Goal: Task Accomplishment & Management: Use online tool/utility

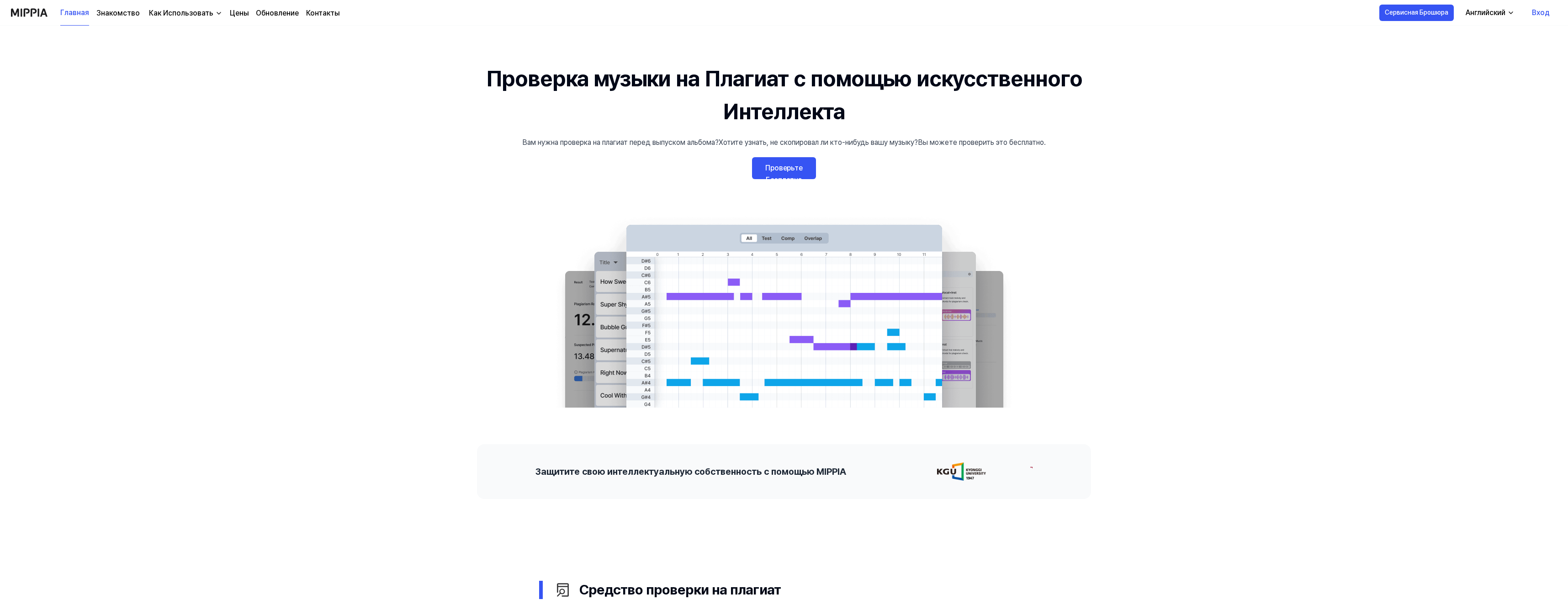
click at [766, 174] on link "Проверьте Бесплатно" at bounding box center [784, 168] width 64 height 22
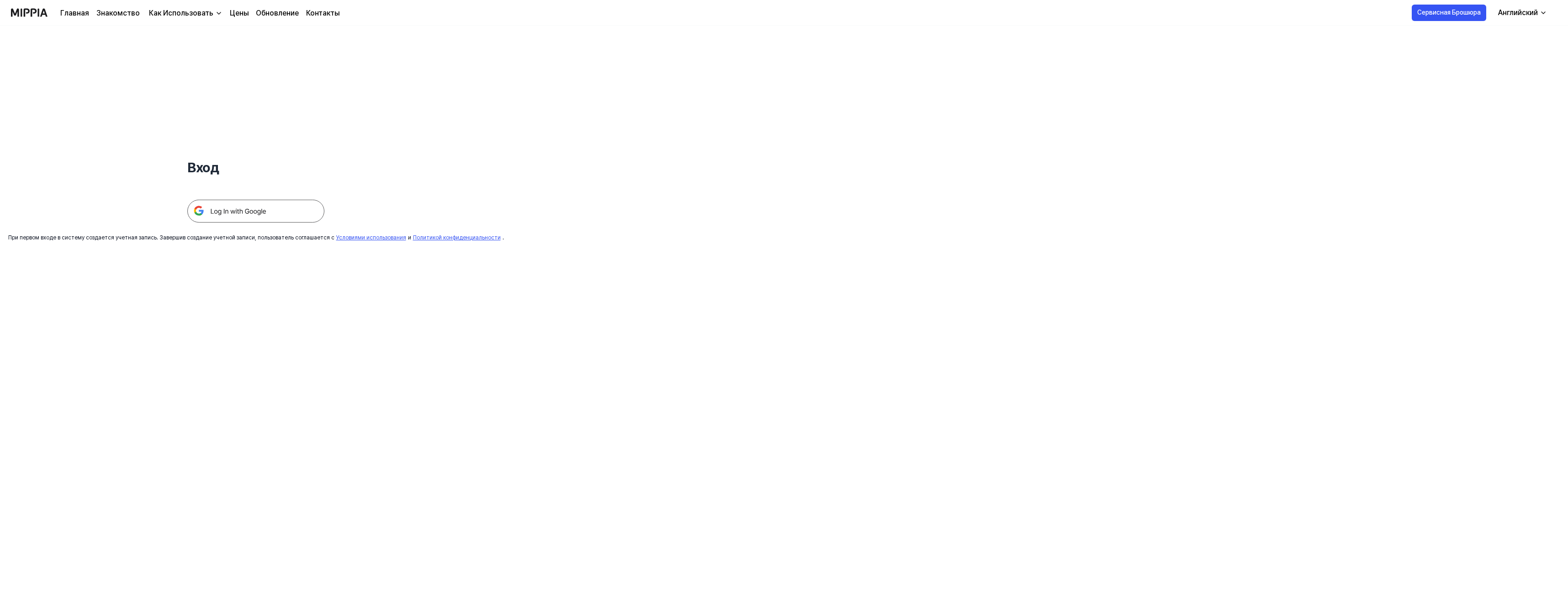
click at [230, 214] on img at bounding box center [256, 211] width 137 height 23
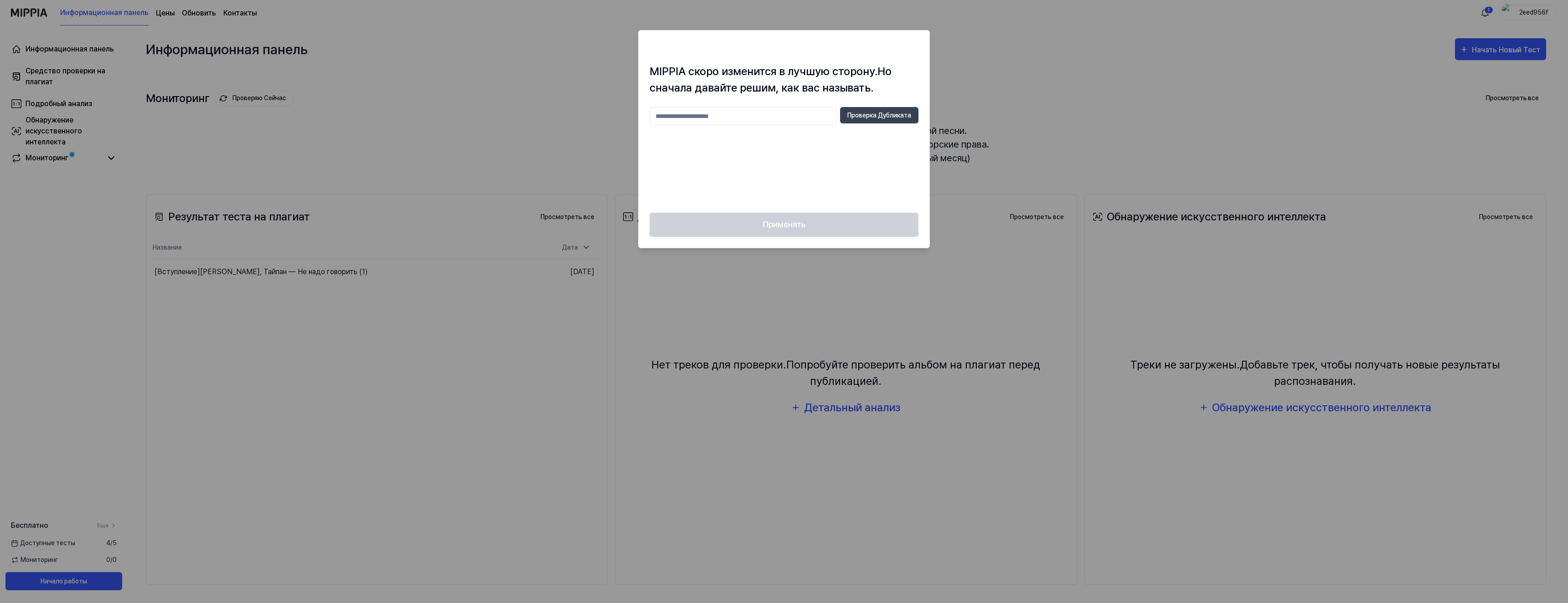
click at [995, 77] on div at bounding box center [784, 301] width 1568 height 603
click at [768, 119] on input "text" at bounding box center [743, 116] width 187 height 18
type input "****"
click at [882, 115] on ya-tr-span "Проверка Дубликата" at bounding box center [879, 116] width 64 height 10
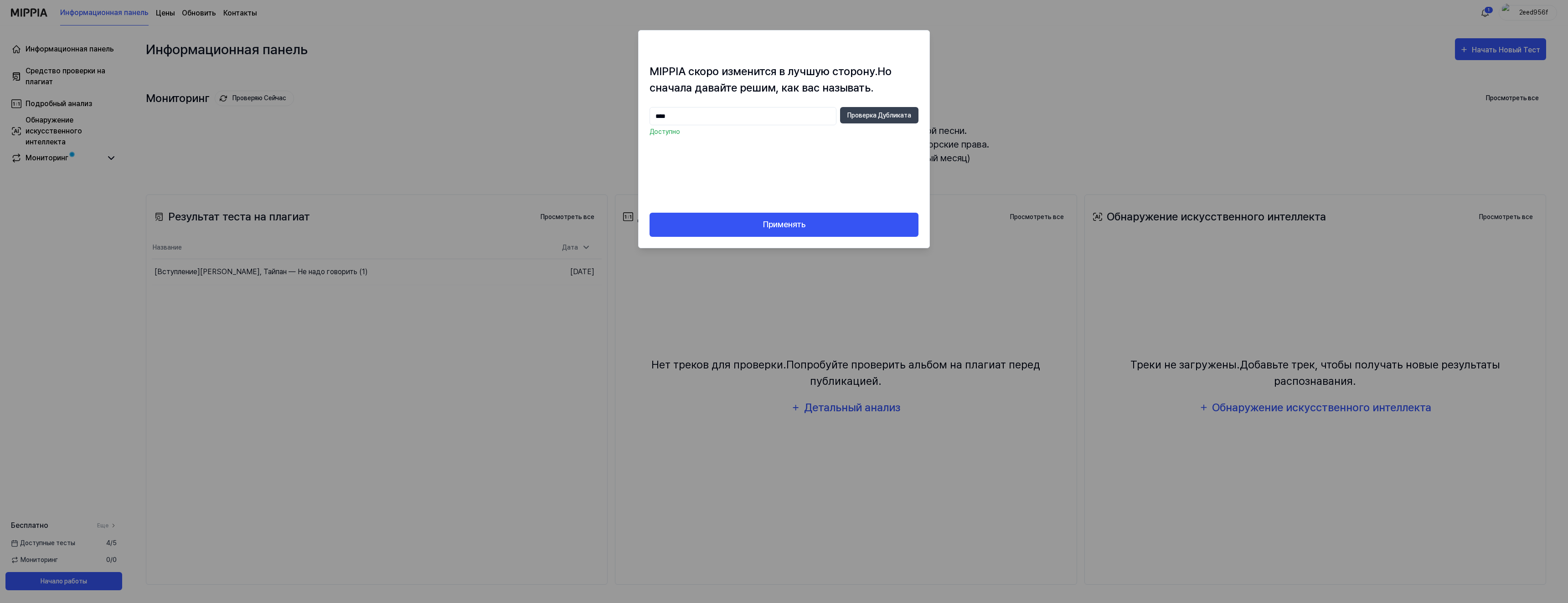
click at [775, 239] on div "Применять" at bounding box center [784, 231] width 291 height 35
click at [776, 224] on ya-tr-span "Применять" at bounding box center [785, 225] width 43 height 13
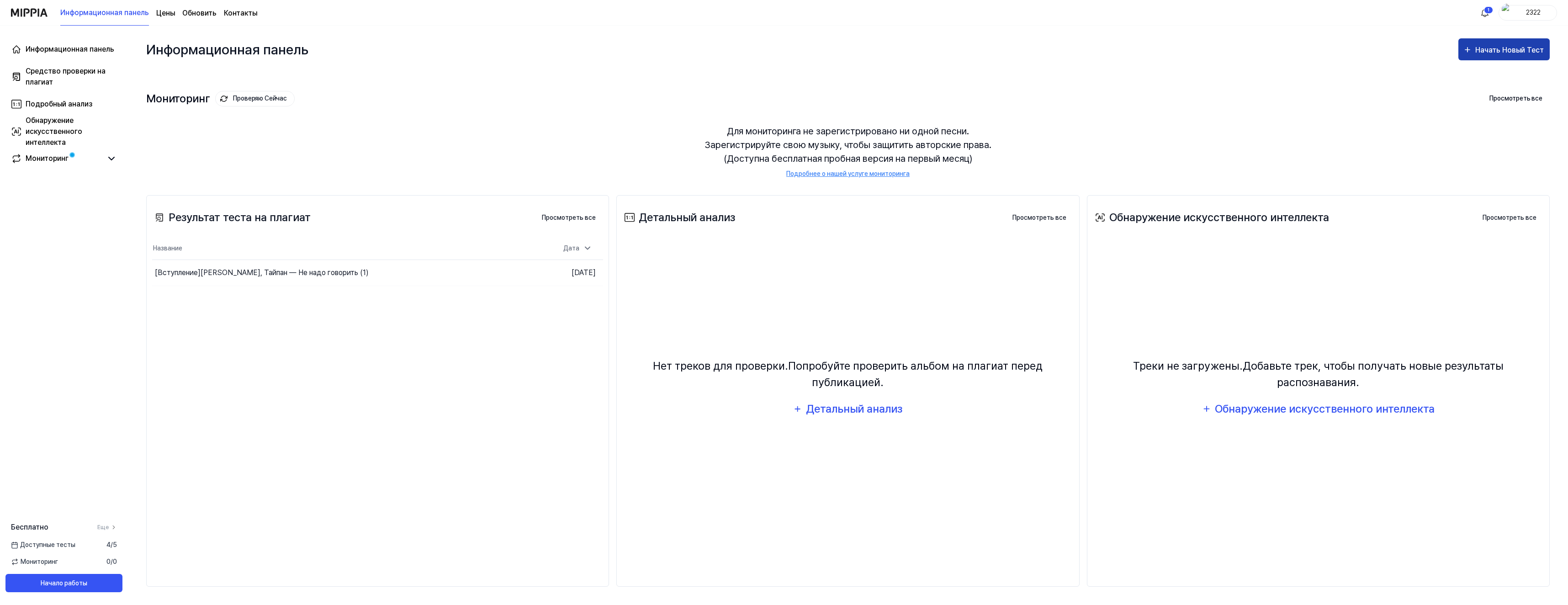
click at [1489, 49] on ya-tr-span "Начать Новый Тест" at bounding box center [1509, 50] width 68 height 9
click at [1484, 74] on ya-tr-span "Проверка на плагиат" at bounding box center [1502, 78] width 73 height 9
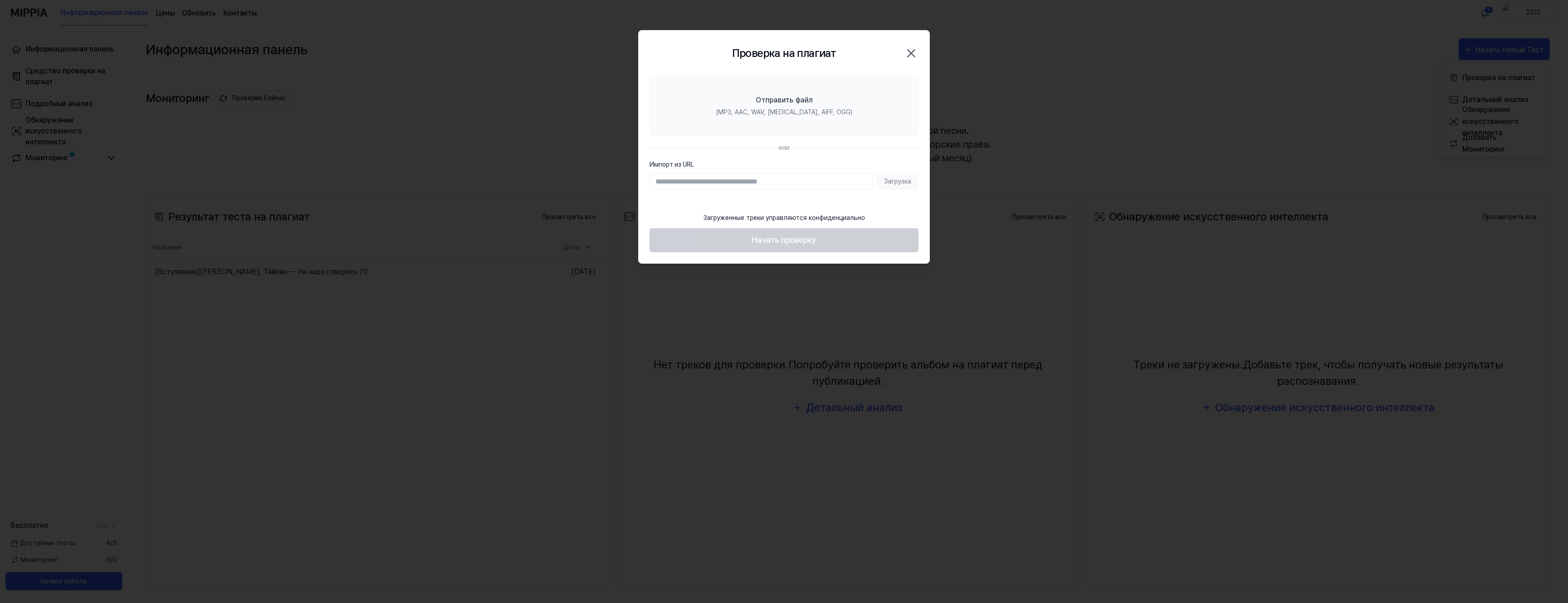
click at [668, 150] on div "или" at bounding box center [784, 148] width 269 height 10
click at [805, 89] on label "Отправить файл (MP3, AAC, WAV, FLAC, AIFF, OGG)" at bounding box center [784, 106] width 269 height 60
click at [0, 0] on input "Отправить файл (MP3, AAC, WAV, FLAC, AIFF, OGG)" at bounding box center [0, 0] width 0 height 0
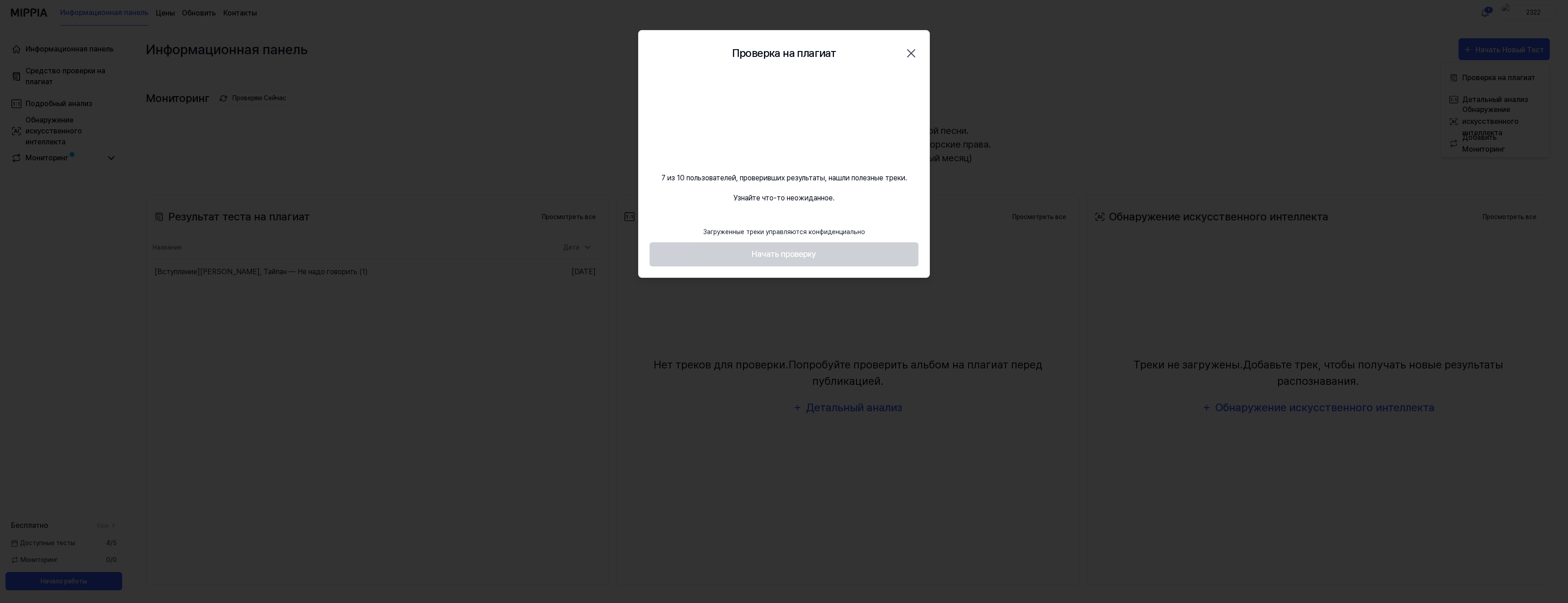
click at [870, 203] on div "7 из 10 пользователей, проверивших результаты, нашли полезные треки. Узнайте чт…" at bounding box center [784, 140] width 291 height 128
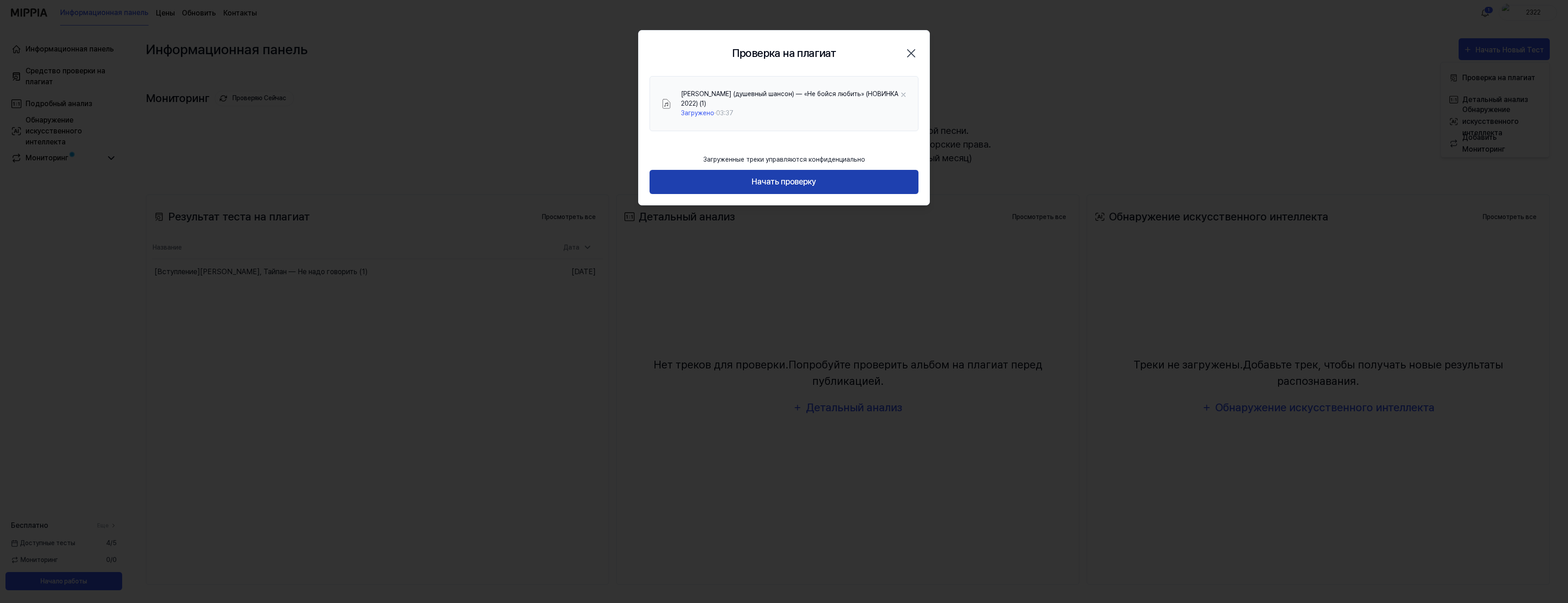
click at [830, 175] on button "Начать проверку" at bounding box center [784, 182] width 269 height 24
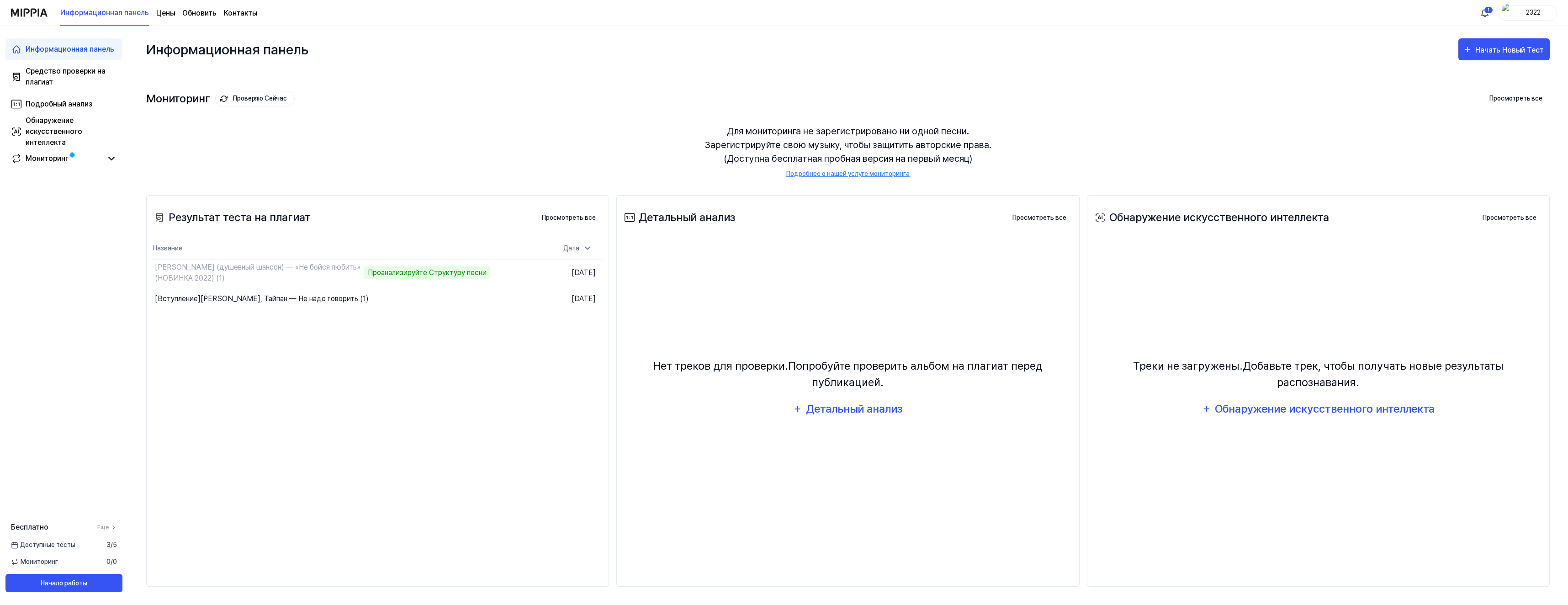
click at [1531, 12] on div "2322" at bounding box center [1533, 12] width 35 height 10
click at [1460, 81] on ya-tr-span "Выход" at bounding box center [1456, 84] width 20 height 10
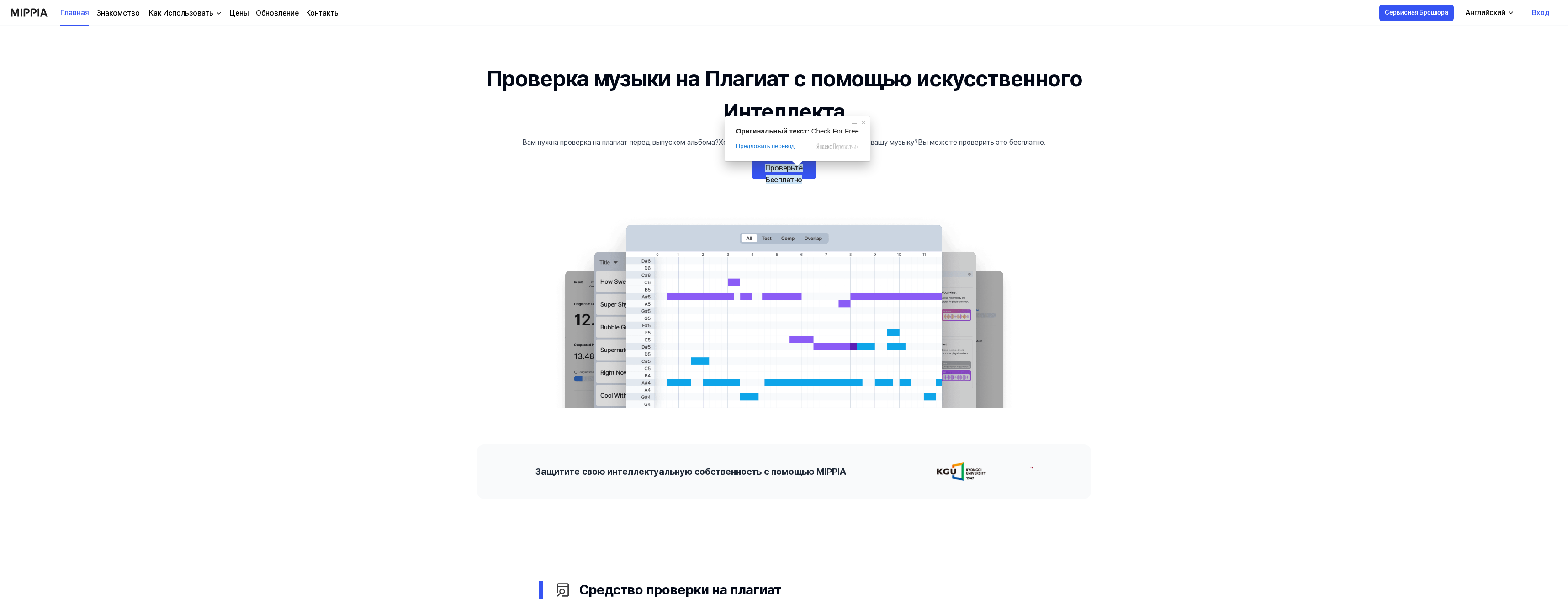
click at [785, 170] on ya-tr-span "Проверьте Бесплатно" at bounding box center [783, 174] width 37 height 21
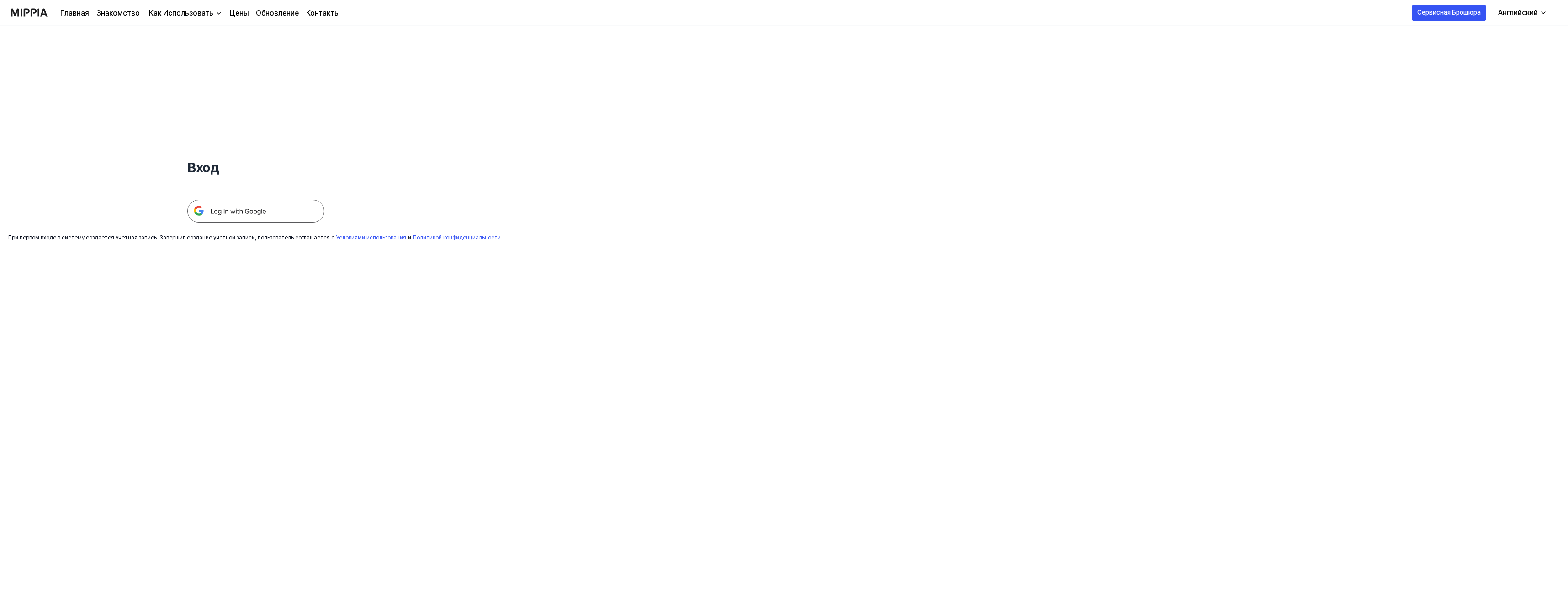
click at [274, 209] on img at bounding box center [256, 211] width 137 height 23
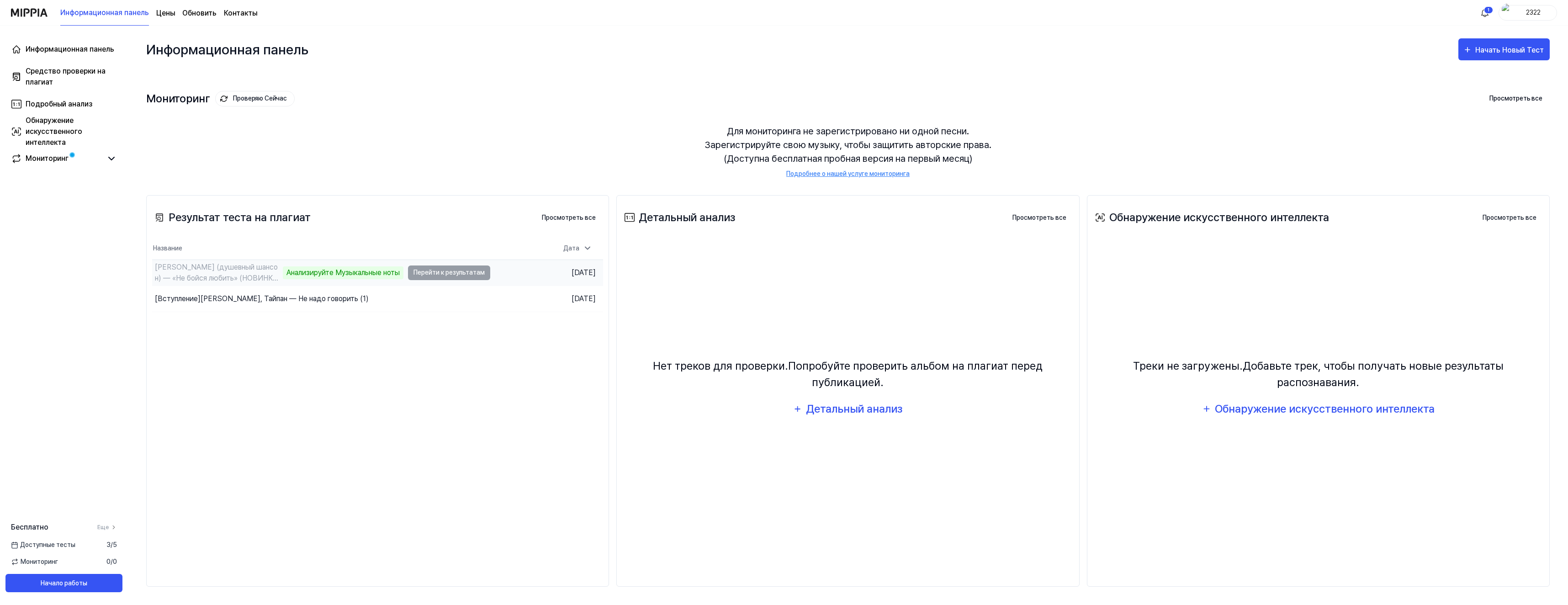
click at [451, 272] on td "Виктор Могилатов (душевный шансон) — «Не бойся любить» (НОВИНКА 2022) (1) Анали…" at bounding box center [321, 273] width 338 height 26
click at [439, 269] on td "Виктор Могилатов (душевный шансон) — «Не бойся любить» (НОВИНКА 2022) (1) Анали…" at bounding box center [321, 273] width 338 height 26
click at [259, 271] on ya-tr-span "[PERSON_NAME] (душевный шансон) — «Не бойся любить» (НОВИНКА 2022) (1)" at bounding box center [217, 278] width 123 height 31
click at [432, 274] on td "Виктор Могилатов (душевный шансон) — «Не бойся любить» (НОВИНКА 2022) (1) Анали…" at bounding box center [322, 273] width 339 height 26
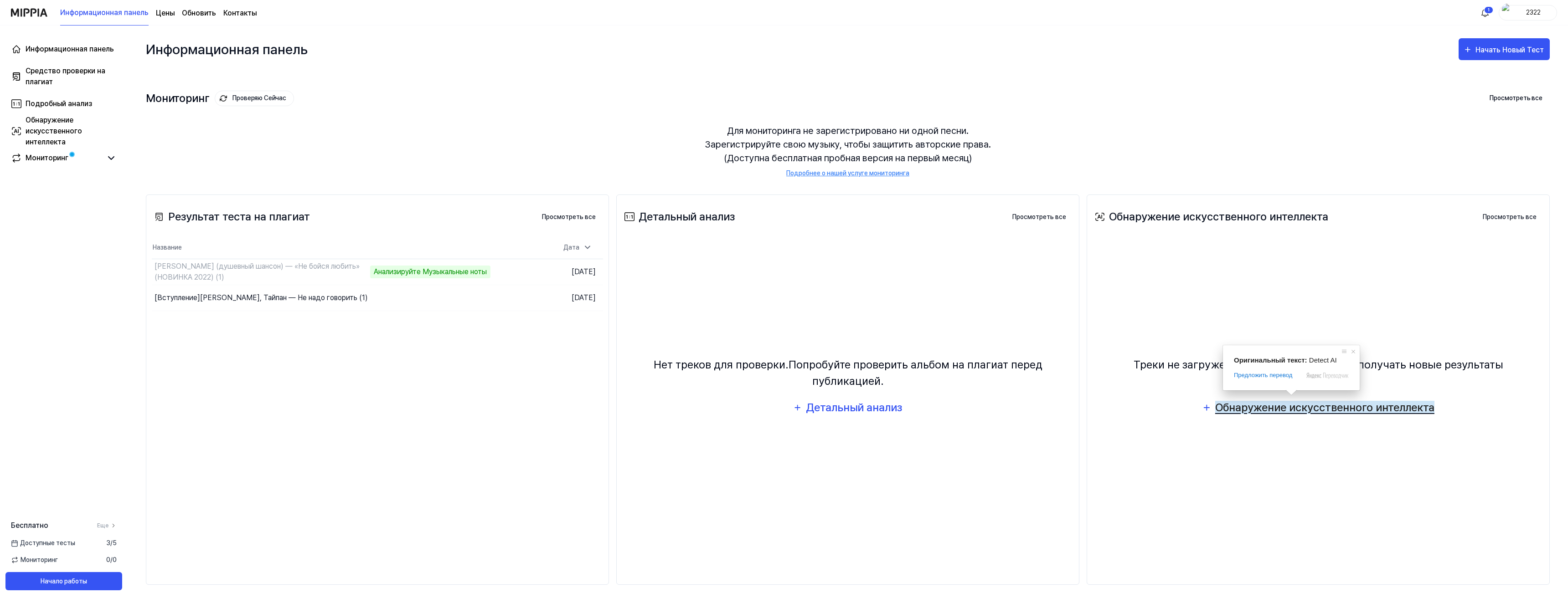
click at [1242, 401] on ya-tr-span "Обнаружение искусственного интеллекта" at bounding box center [1325, 408] width 219 height 13
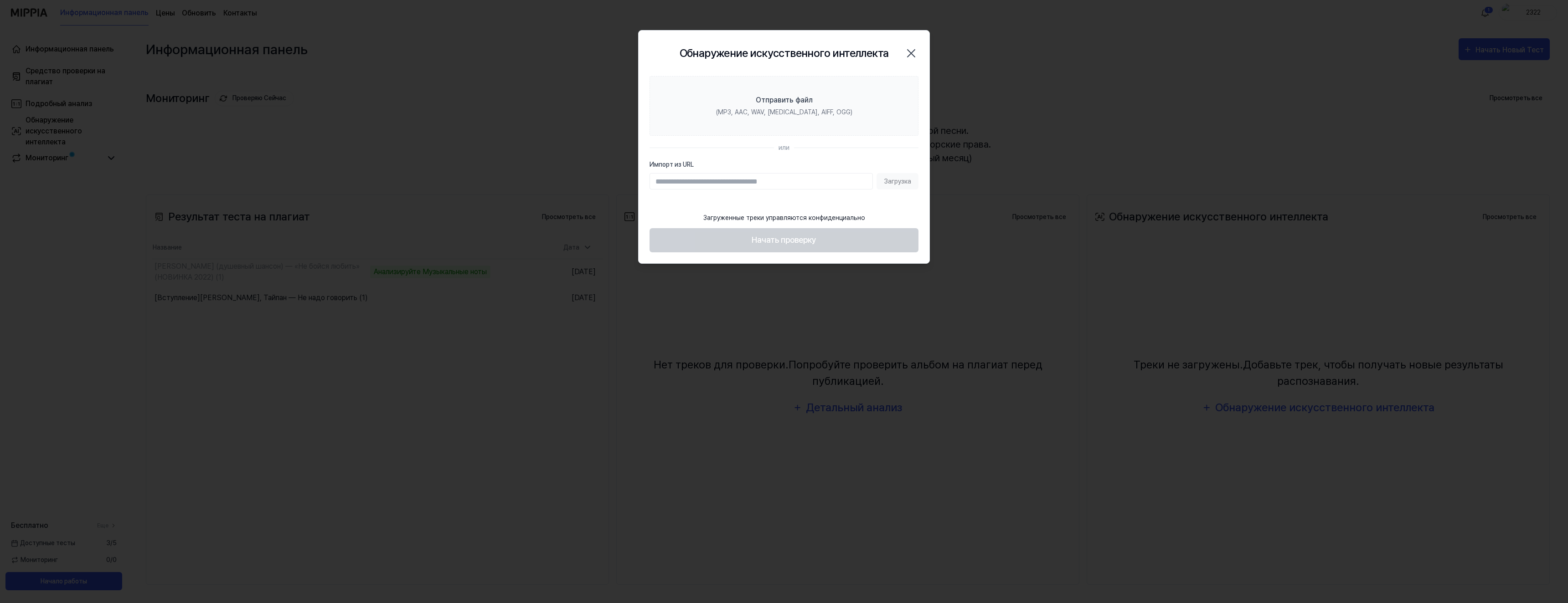
click at [909, 50] on icon "button" at bounding box center [911, 54] width 15 height 15
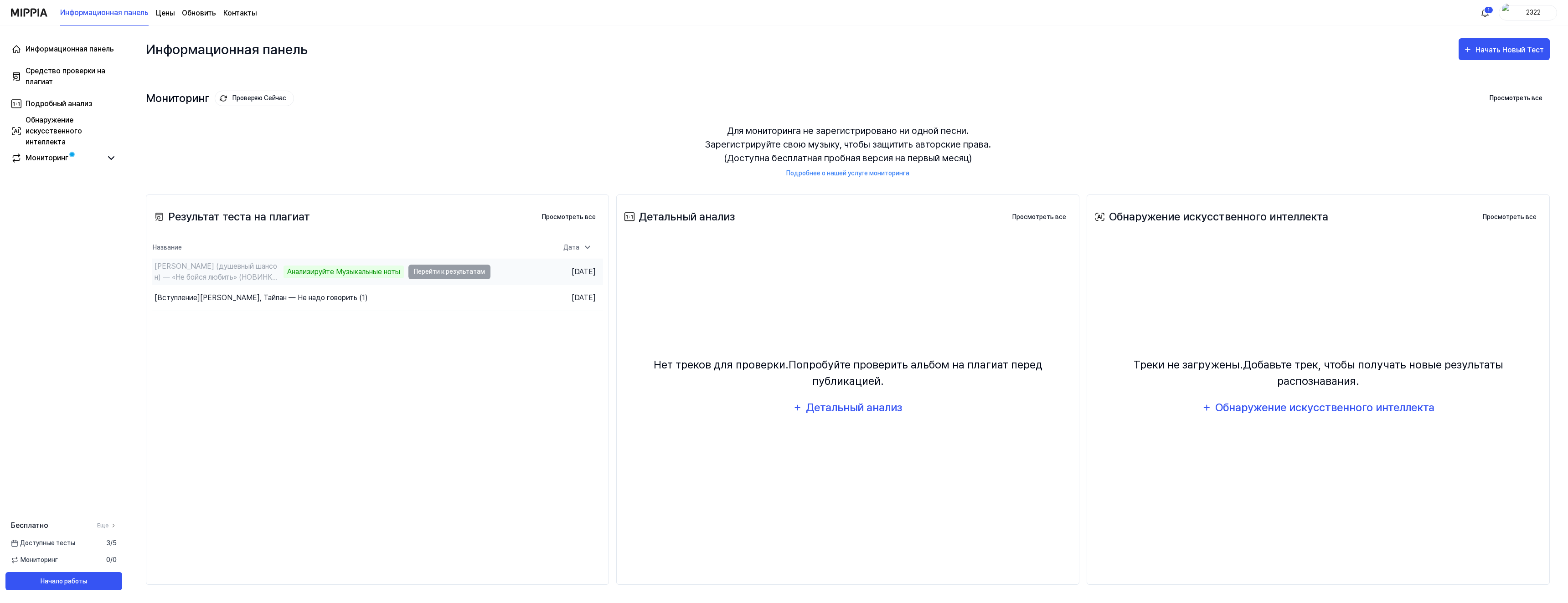
click at [390, 271] on ya-tr-span "Анализируйте Музыкальные ноты" at bounding box center [344, 272] width 113 height 9
click at [451, 270] on td "Виктор Могилатов (душевный шансон) — «Не бойся любить» (НОВИНКА 2022) (1) Анали…" at bounding box center [321, 272] width 338 height 26
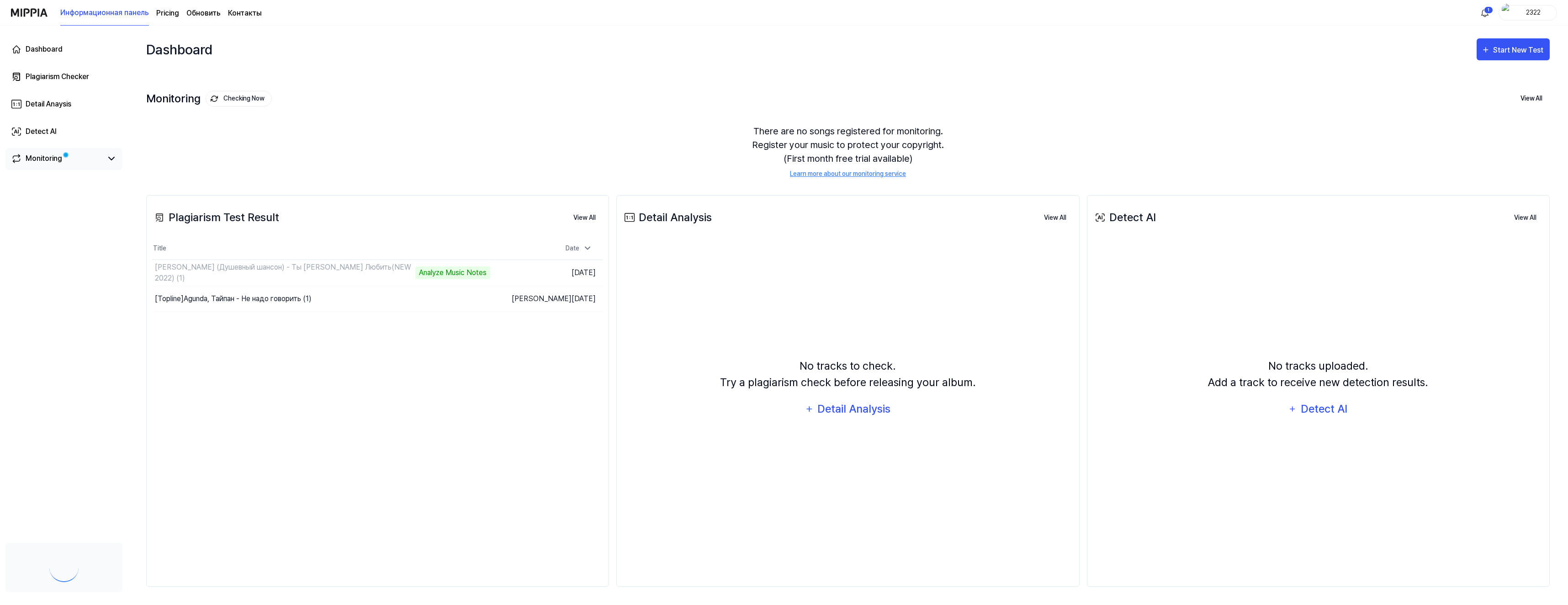
click at [46, 166] on div "Monitoring" at bounding box center [64, 159] width 117 height 22
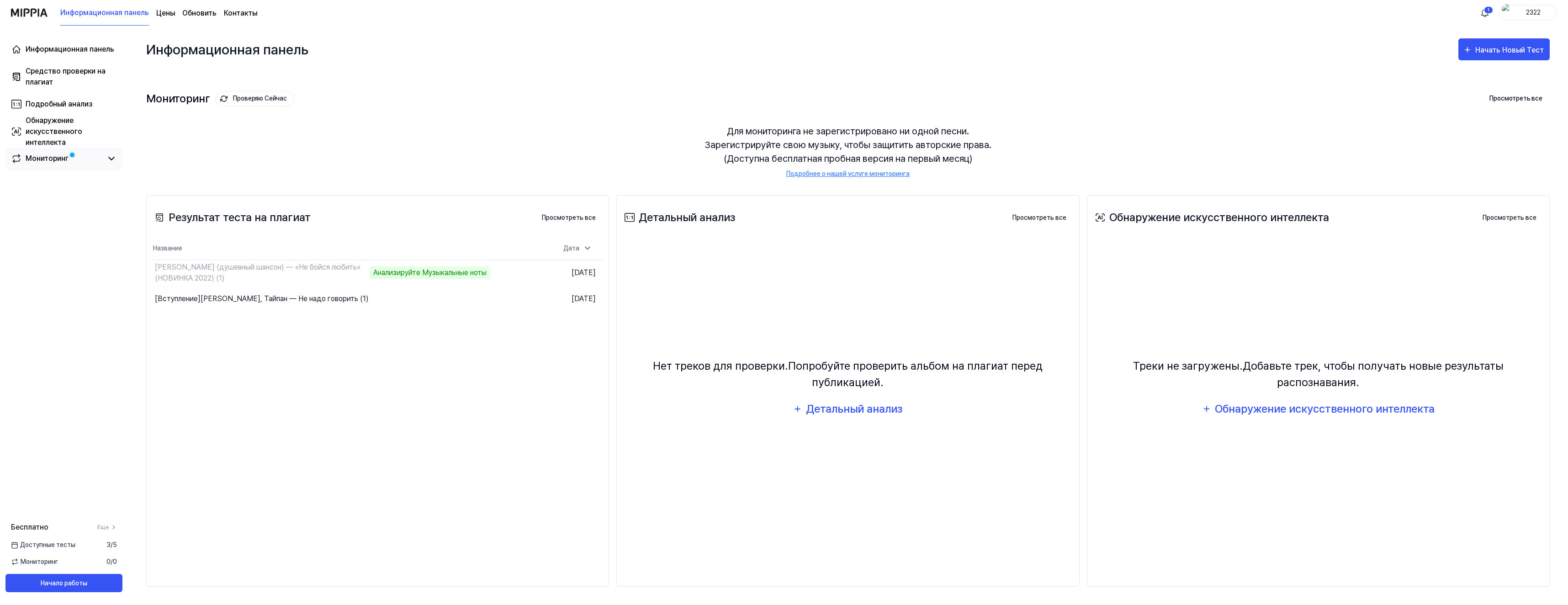
click at [48, 164] on div "Мониторинг" at bounding box center [47, 159] width 43 height 11
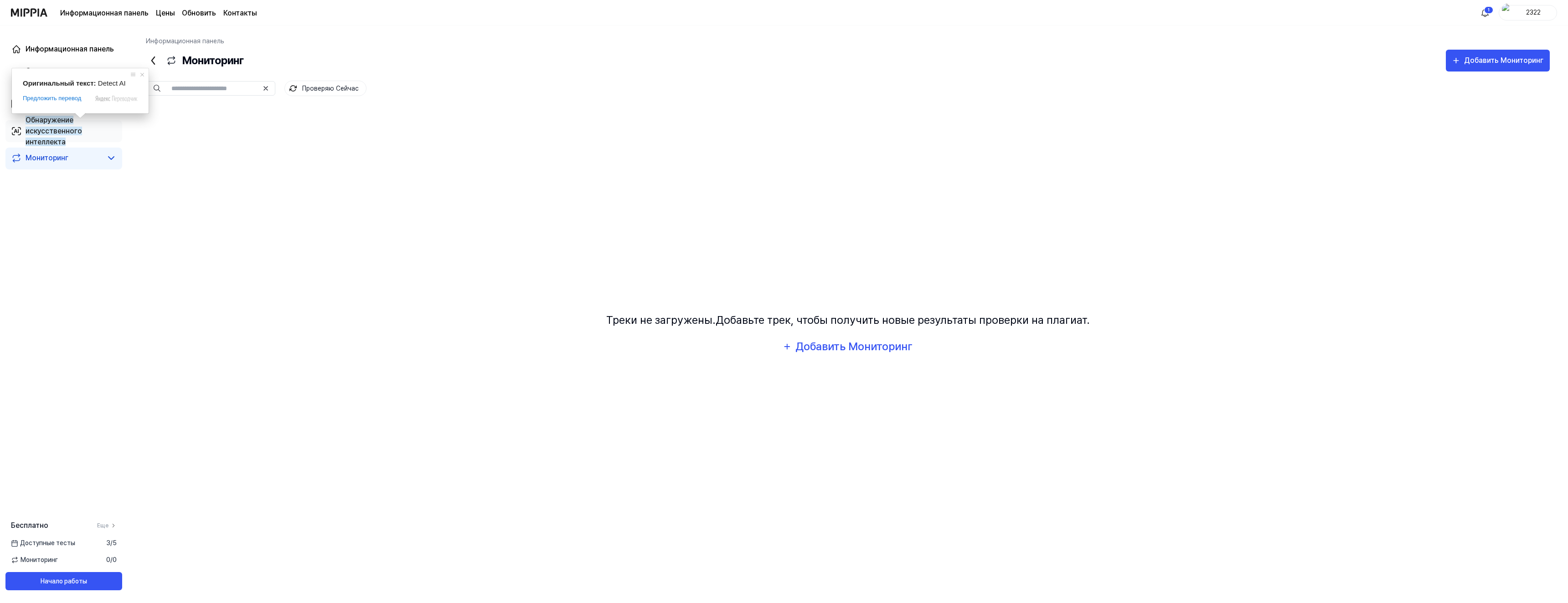
click at [44, 131] on ya-tr-span "Обнаружение искусственного интеллекта" at bounding box center [54, 131] width 57 height 30
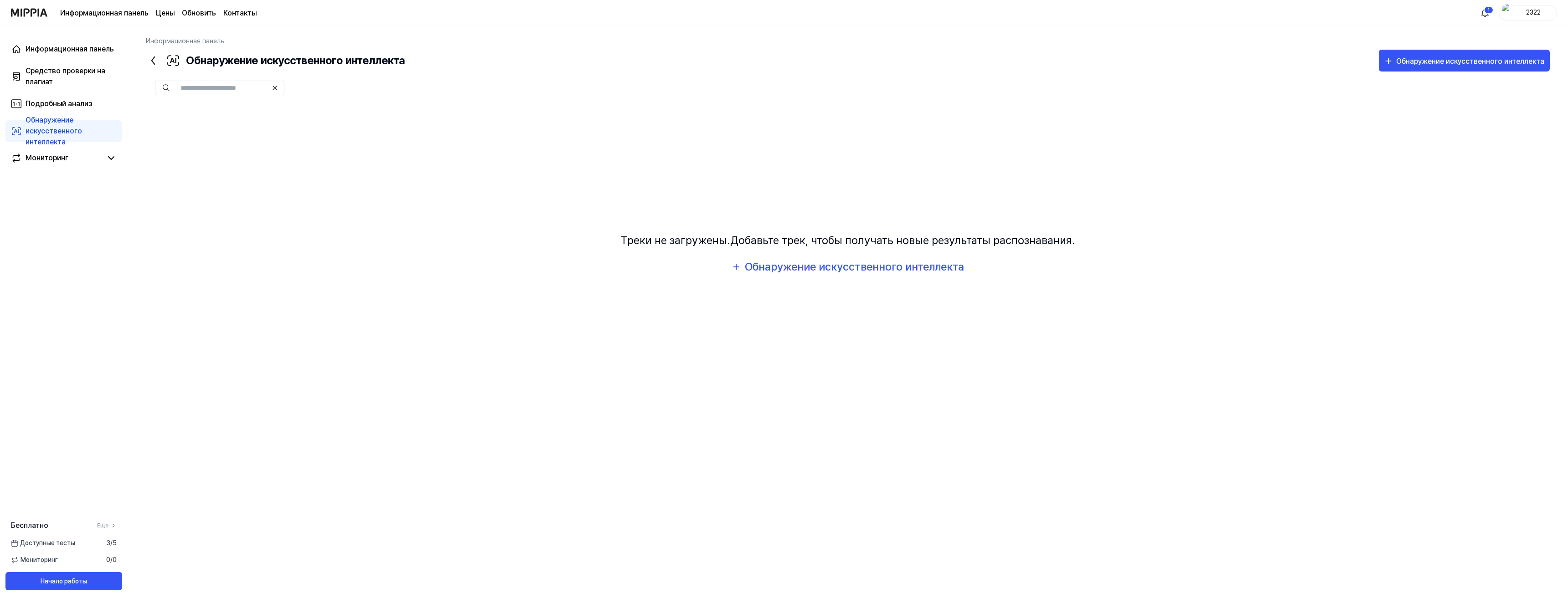
click at [60, 92] on div "Информационная панель Средство проверки на плагиат Подробный анализ Обнаружение…" at bounding box center [64, 104] width 128 height 157
click at [59, 99] on div "Подробный анализ" at bounding box center [58, 104] width 66 height 11
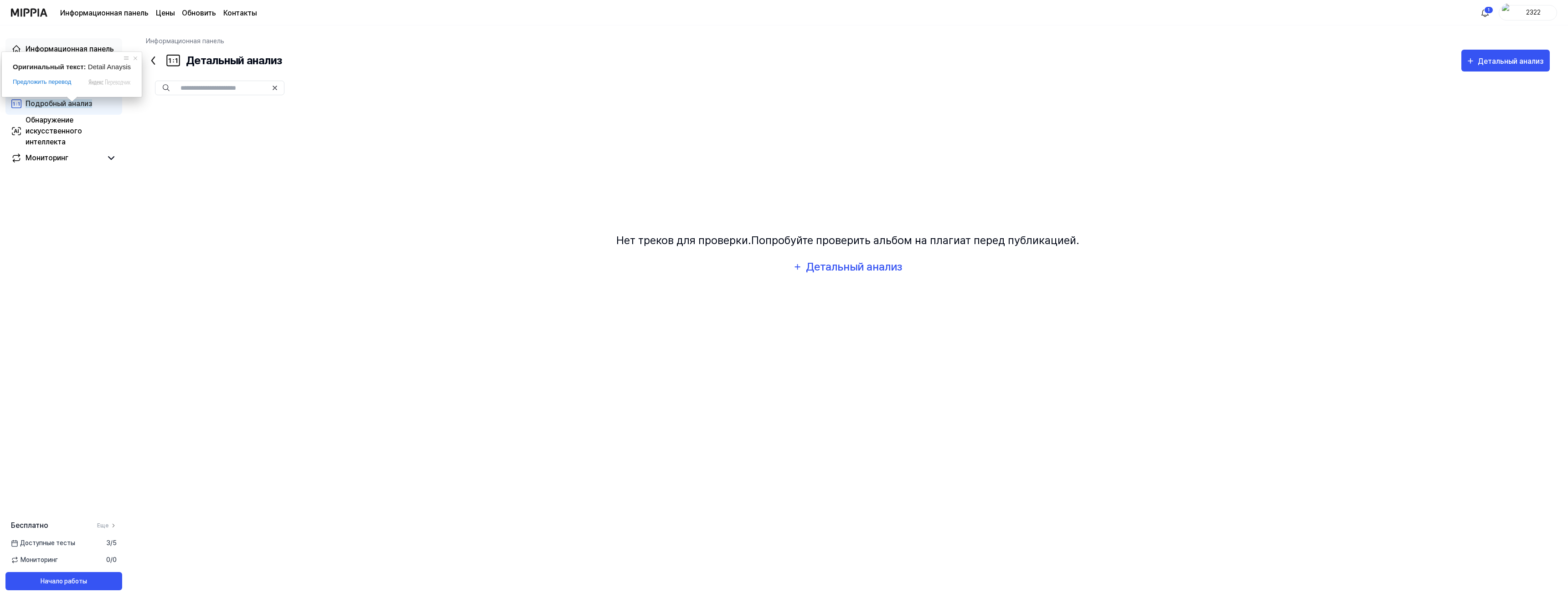
click at [37, 46] on ya-tr-span "Информационная панель" at bounding box center [69, 49] width 88 height 9
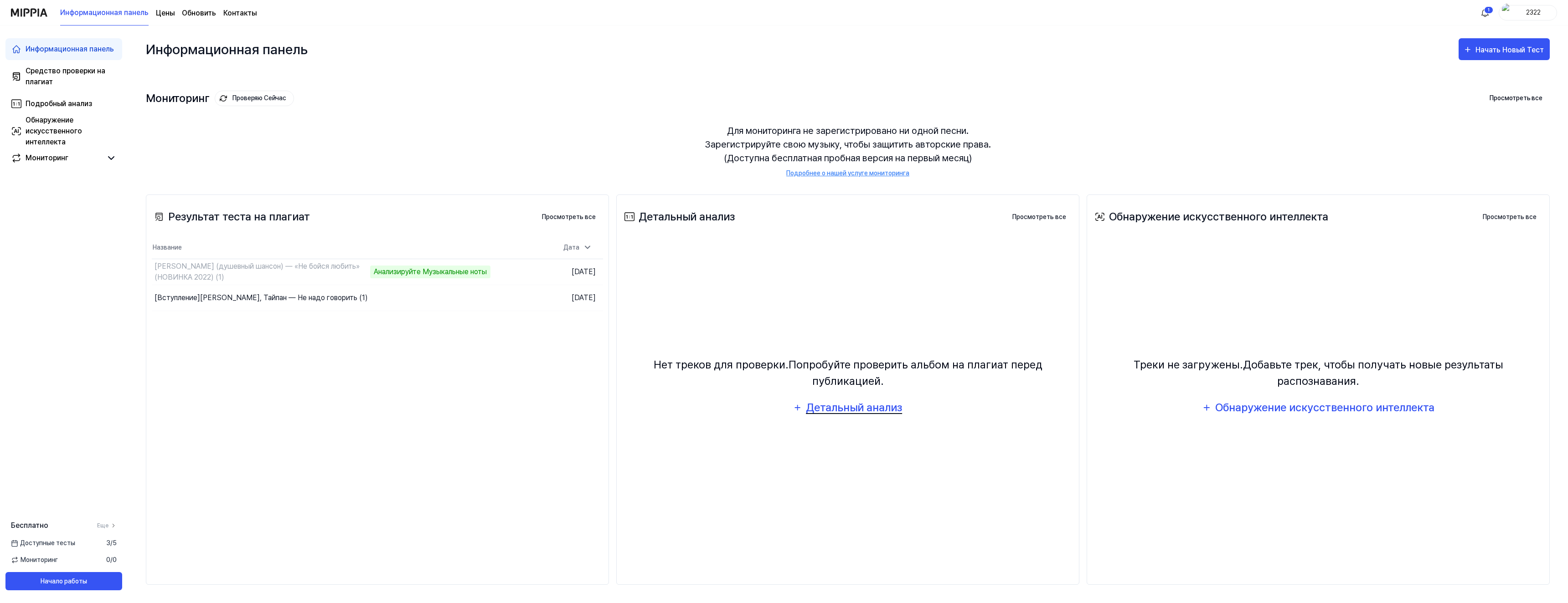
click at [825, 403] on ya-tr-span "Детальный анализ" at bounding box center [854, 408] width 96 height 13
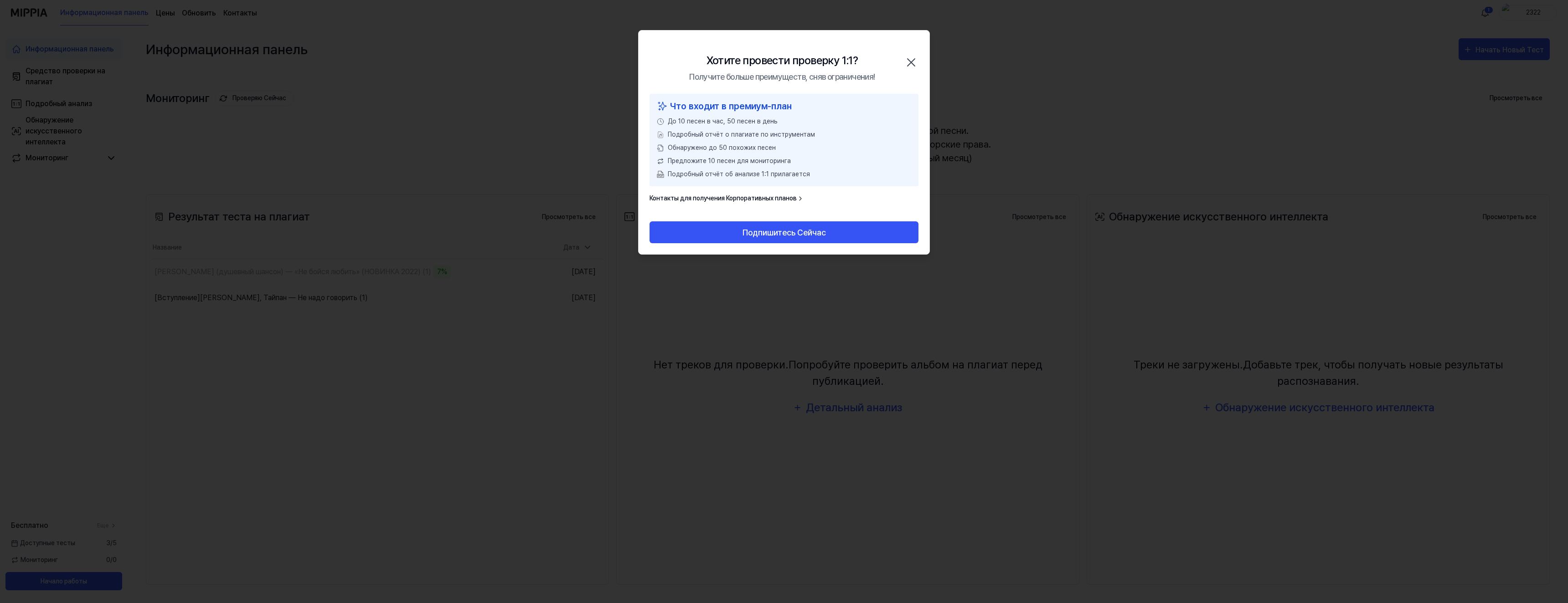
click at [910, 58] on icon "button" at bounding box center [911, 63] width 15 height 15
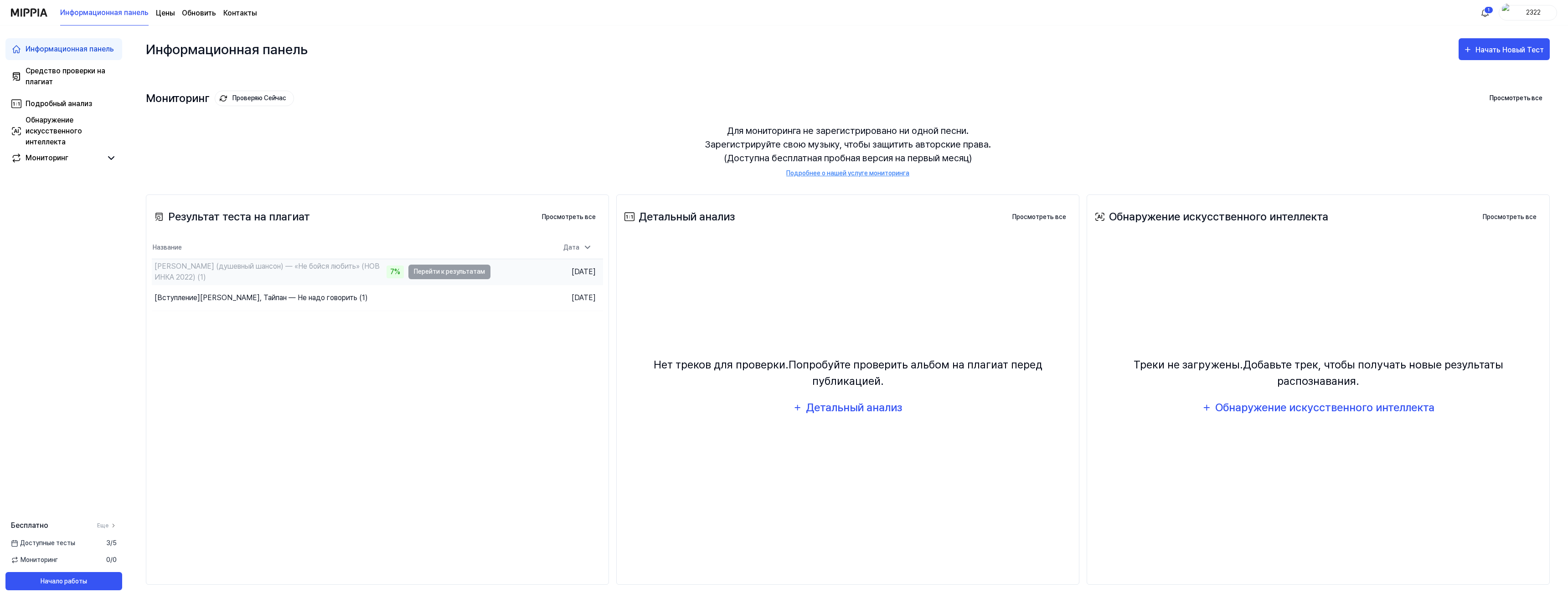
click at [503, 270] on td "[DATE]" at bounding box center [547, 271] width 113 height 26
click at [180, 279] on ya-tr-span "[PERSON_NAME] (душевный шансон) — «Не бойся любить» (НОВИНКА 2022) (1)" at bounding box center [267, 272] width 225 height 19
click at [85, 80] on div "Средство проверки на плагиат" at bounding box center [71, 77] width 91 height 22
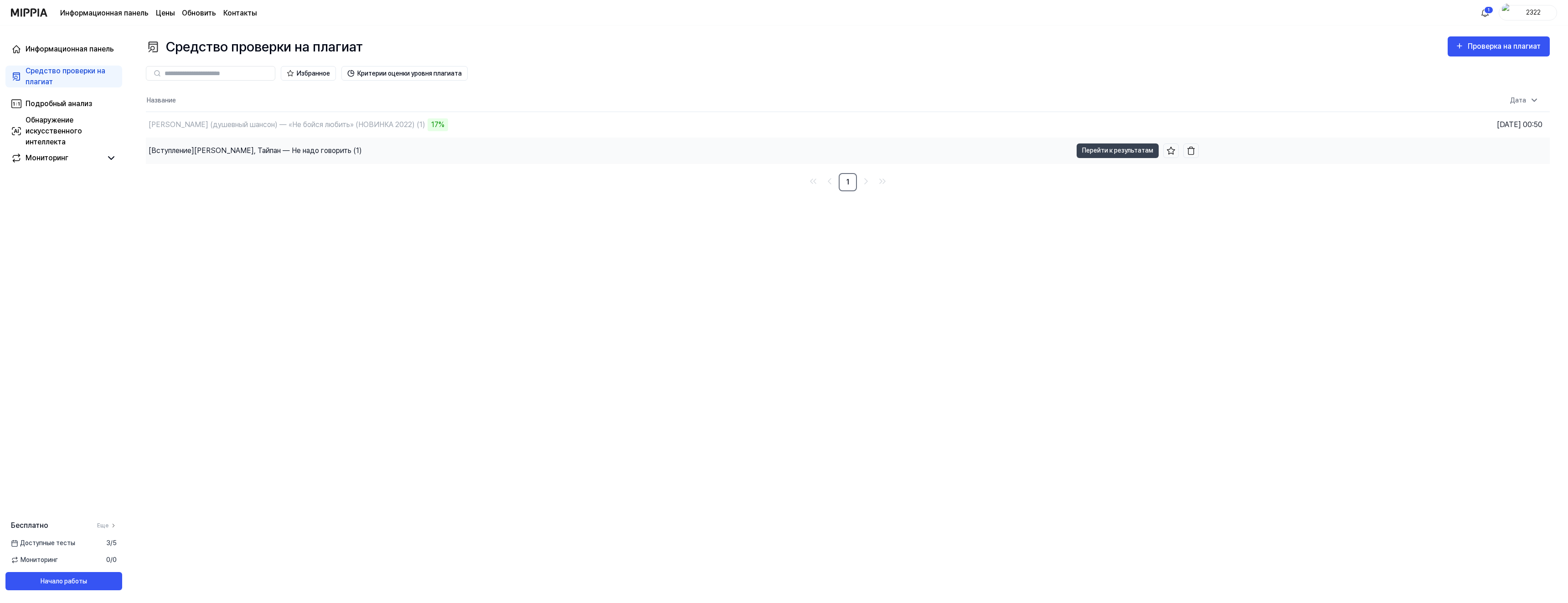
click at [340, 148] on div "[Вступление] [PERSON_NAME], Тайпан — Не надо говорить (1)" at bounding box center [609, 151] width 926 height 26
click at [1106, 150] on button "Перейти к результатам" at bounding box center [1118, 151] width 82 height 15
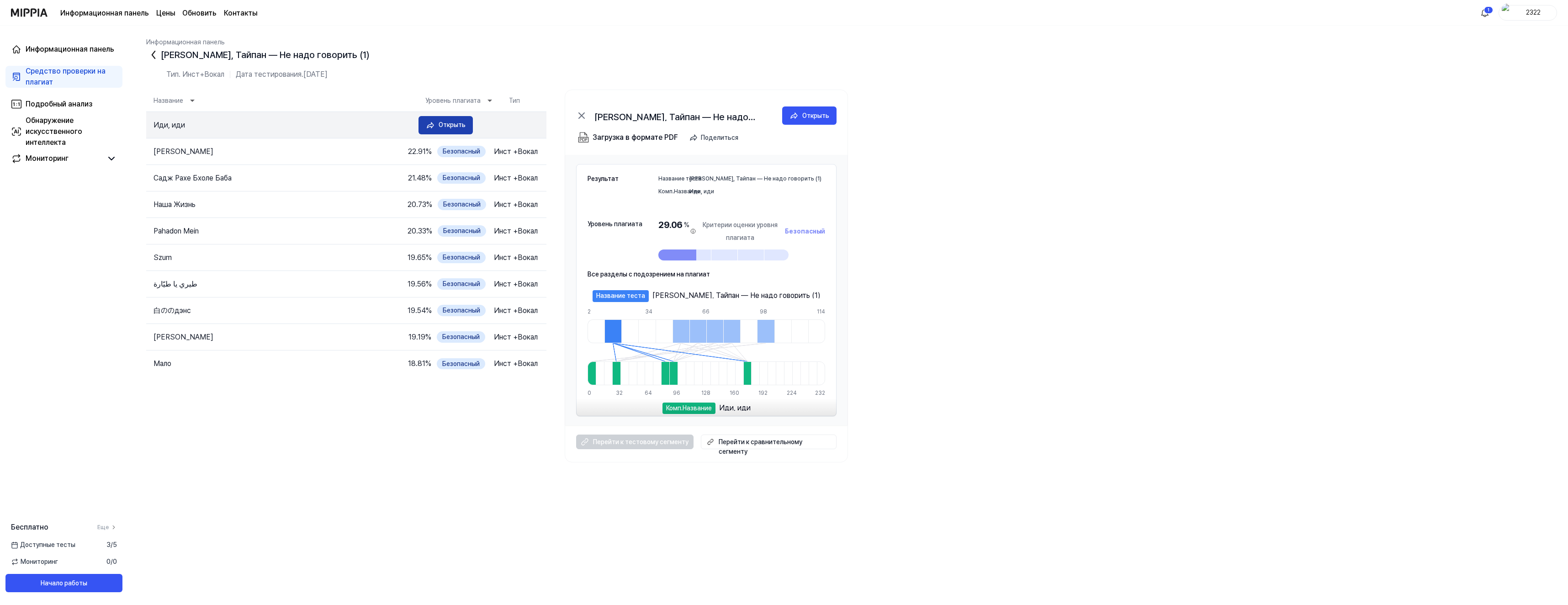
click at [442, 123] on ya-tr-span "Открыть" at bounding box center [452, 125] width 27 height 7
